Goal: Use online tool/utility: Utilize a website feature to perform a specific function

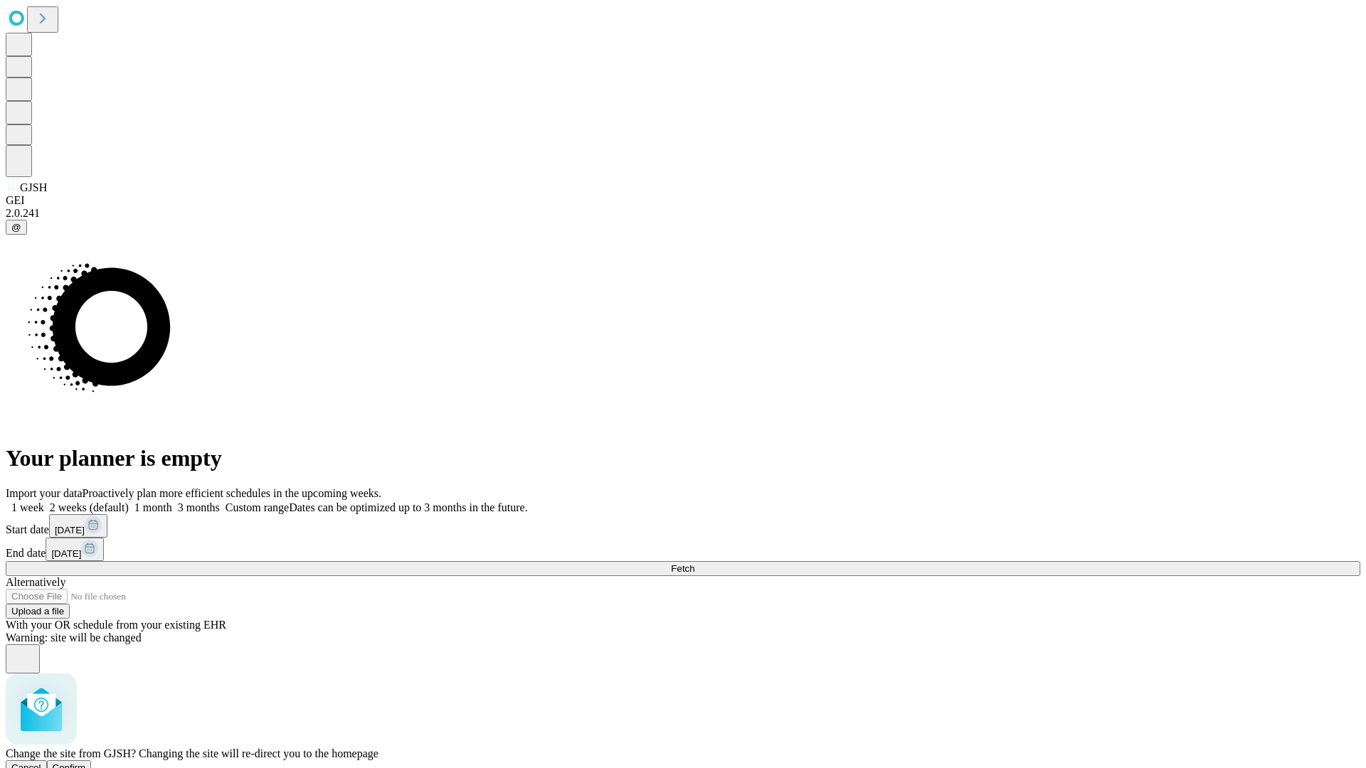
click at [86, 763] on span "Confirm" at bounding box center [69, 768] width 33 height 11
click at [44, 502] on label "1 week" at bounding box center [25, 508] width 38 height 12
click at [694, 564] on span "Fetch" at bounding box center [682, 569] width 23 height 11
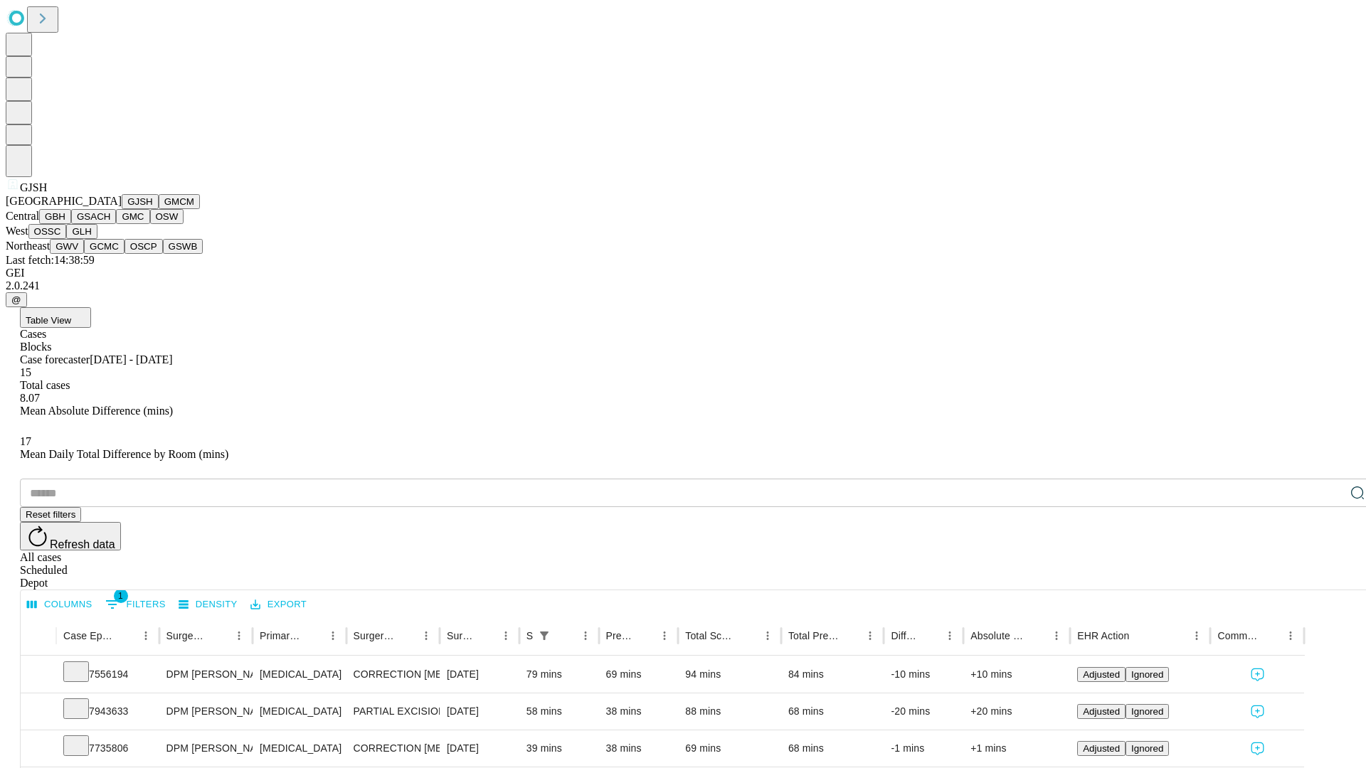
click at [159, 209] on button "GMCM" at bounding box center [179, 201] width 41 height 15
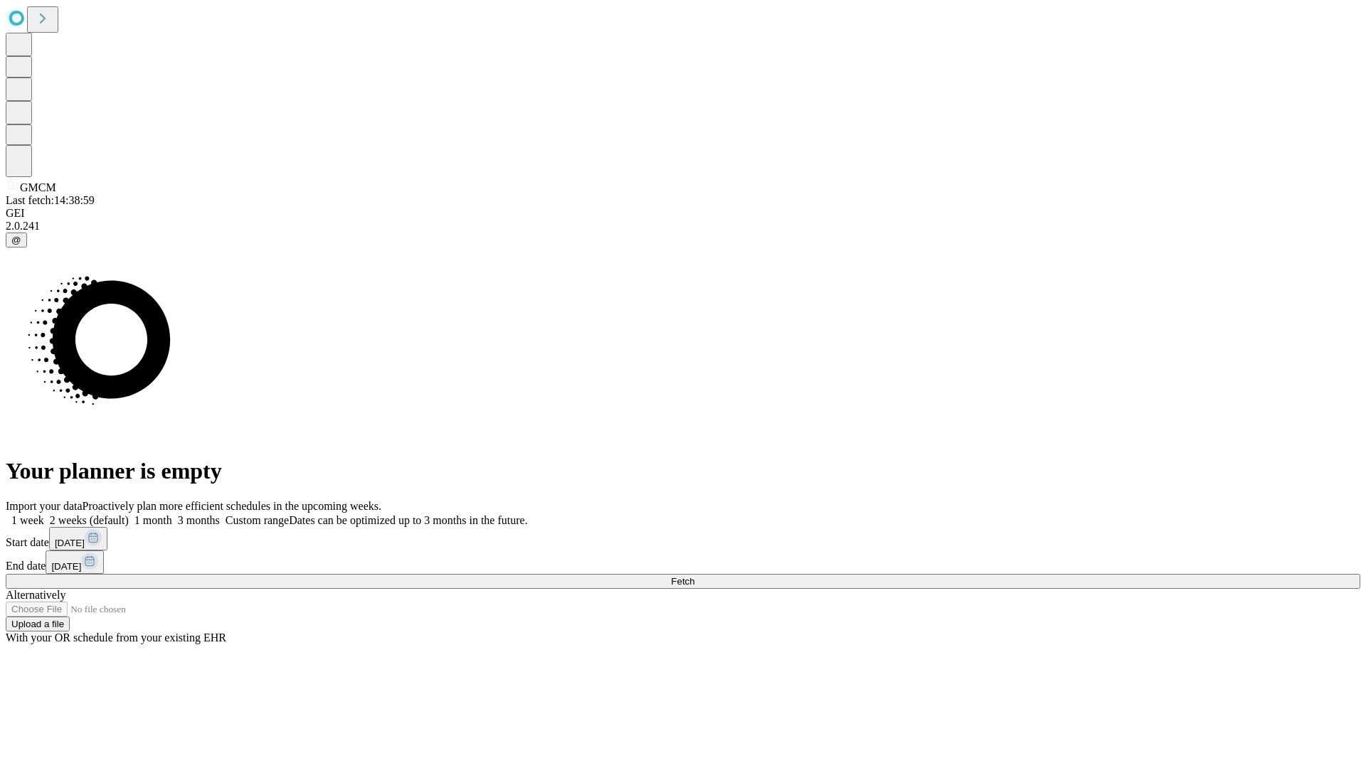
click at [694, 576] on span "Fetch" at bounding box center [682, 581] width 23 height 11
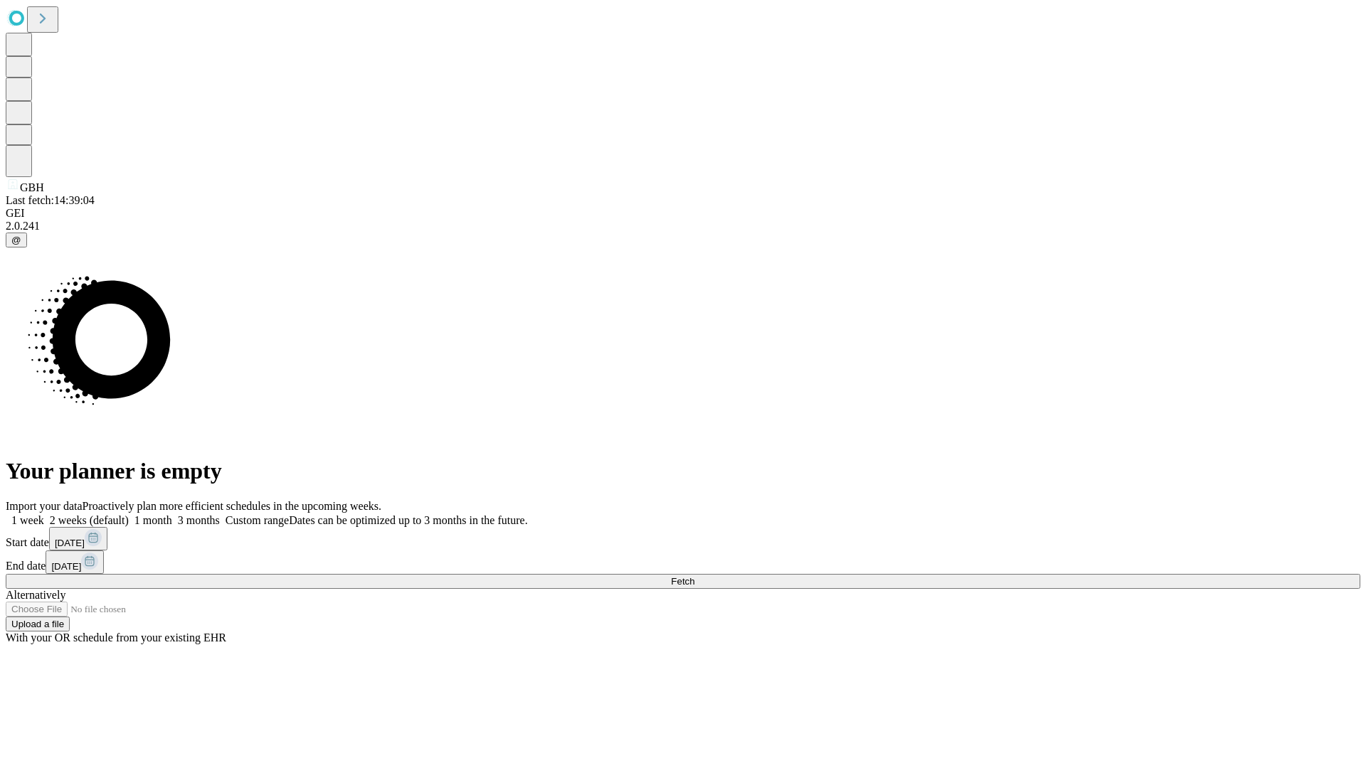
click at [44, 514] on label "1 week" at bounding box center [25, 520] width 38 height 12
click at [694, 576] on span "Fetch" at bounding box center [682, 581] width 23 height 11
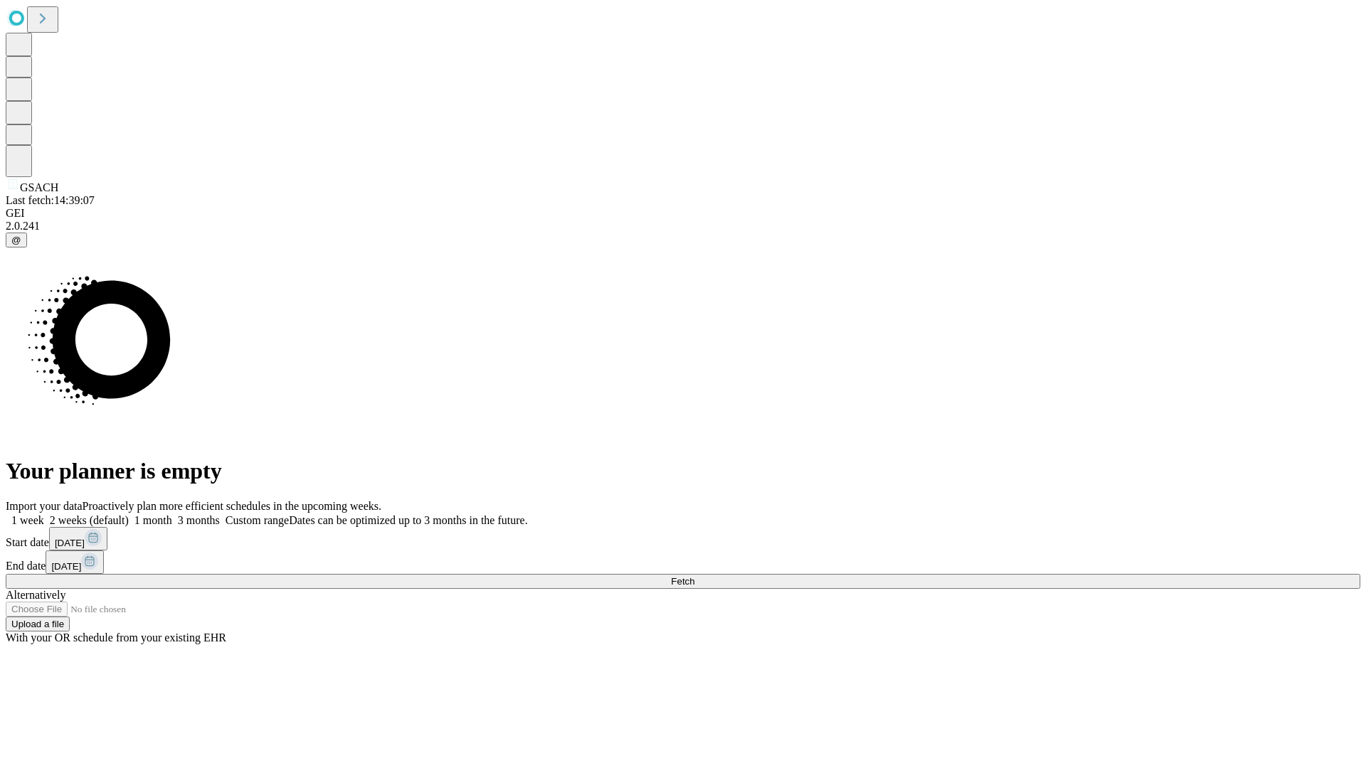
click at [44, 514] on label "1 week" at bounding box center [25, 520] width 38 height 12
click at [694, 576] on span "Fetch" at bounding box center [682, 581] width 23 height 11
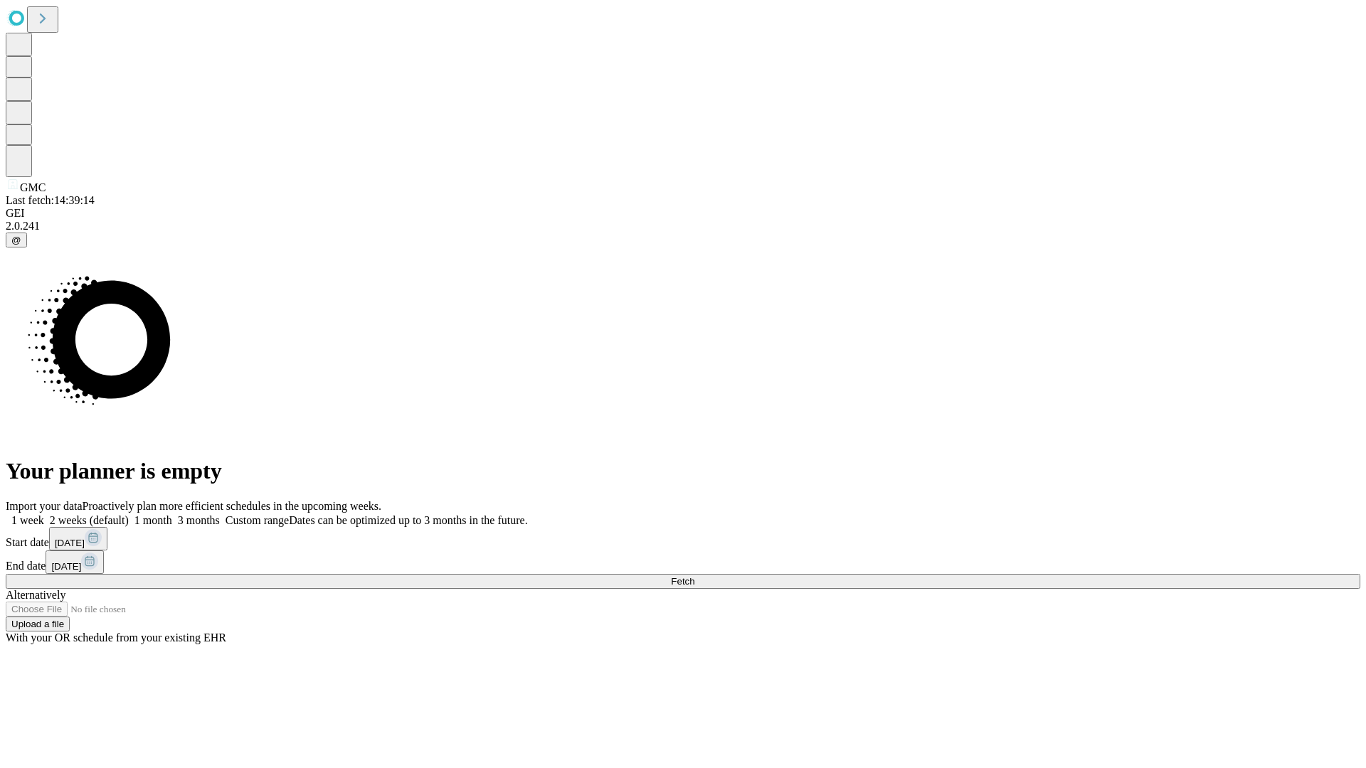
click at [44, 514] on label "1 week" at bounding box center [25, 520] width 38 height 12
click at [694, 576] on span "Fetch" at bounding box center [682, 581] width 23 height 11
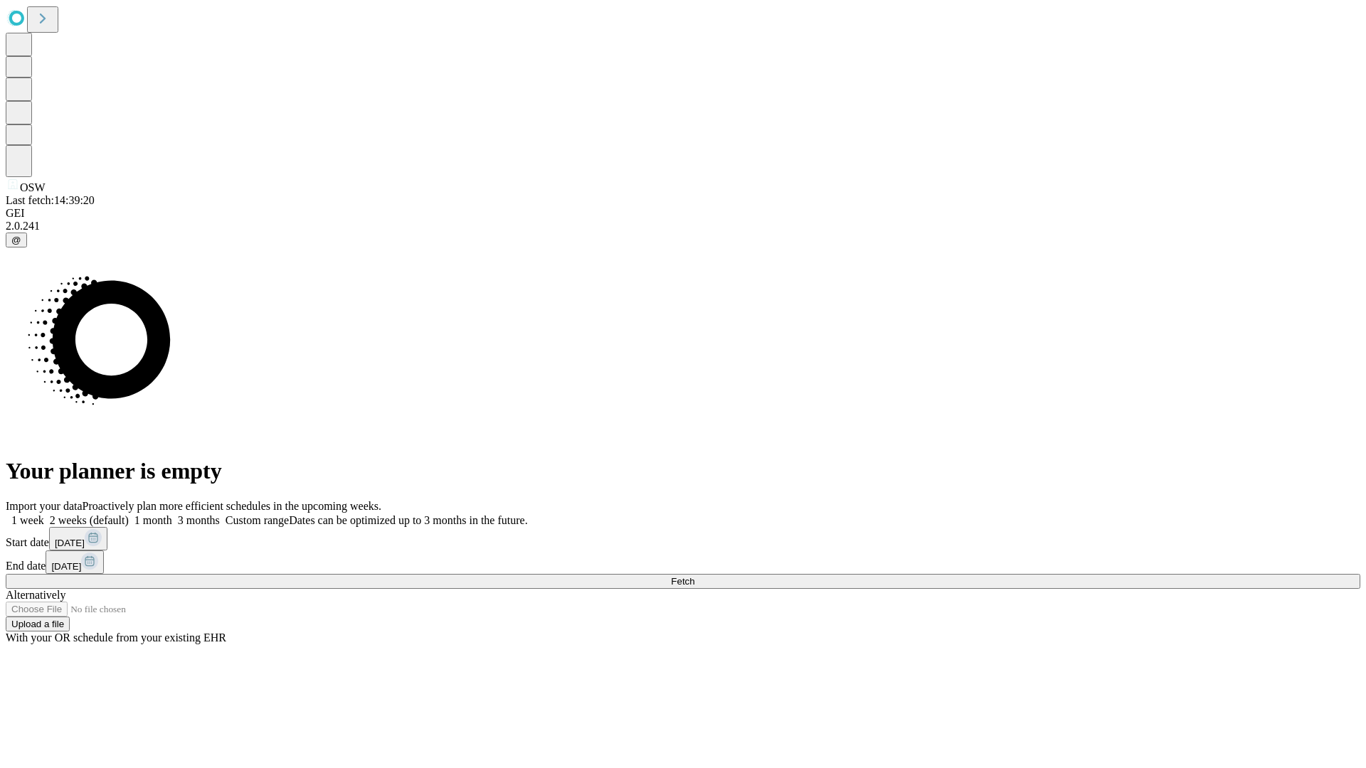
click at [44, 514] on label "1 week" at bounding box center [25, 520] width 38 height 12
click at [694, 576] on span "Fetch" at bounding box center [682, 581] width 23 height 11
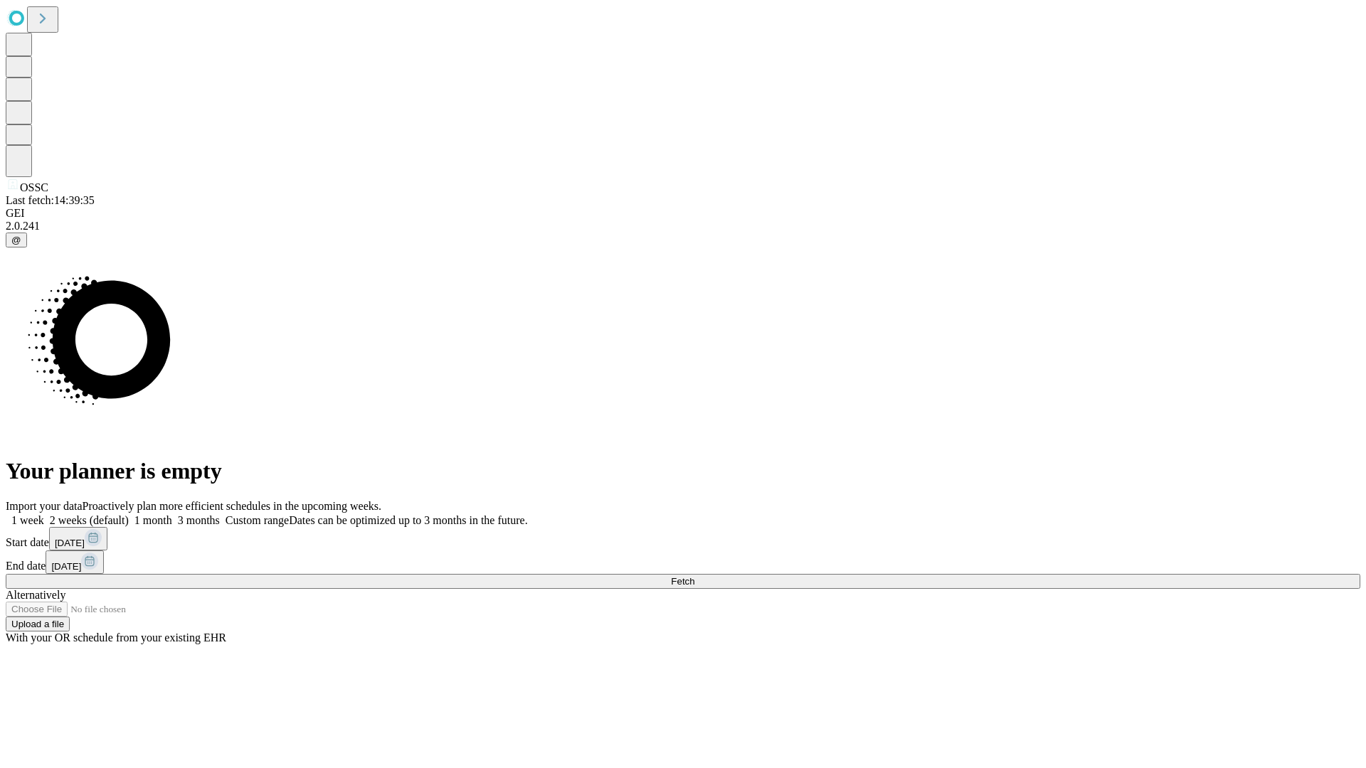
click at [694, 576] on span "Fetch" at bounding box center [682, 581] width 23 height 11
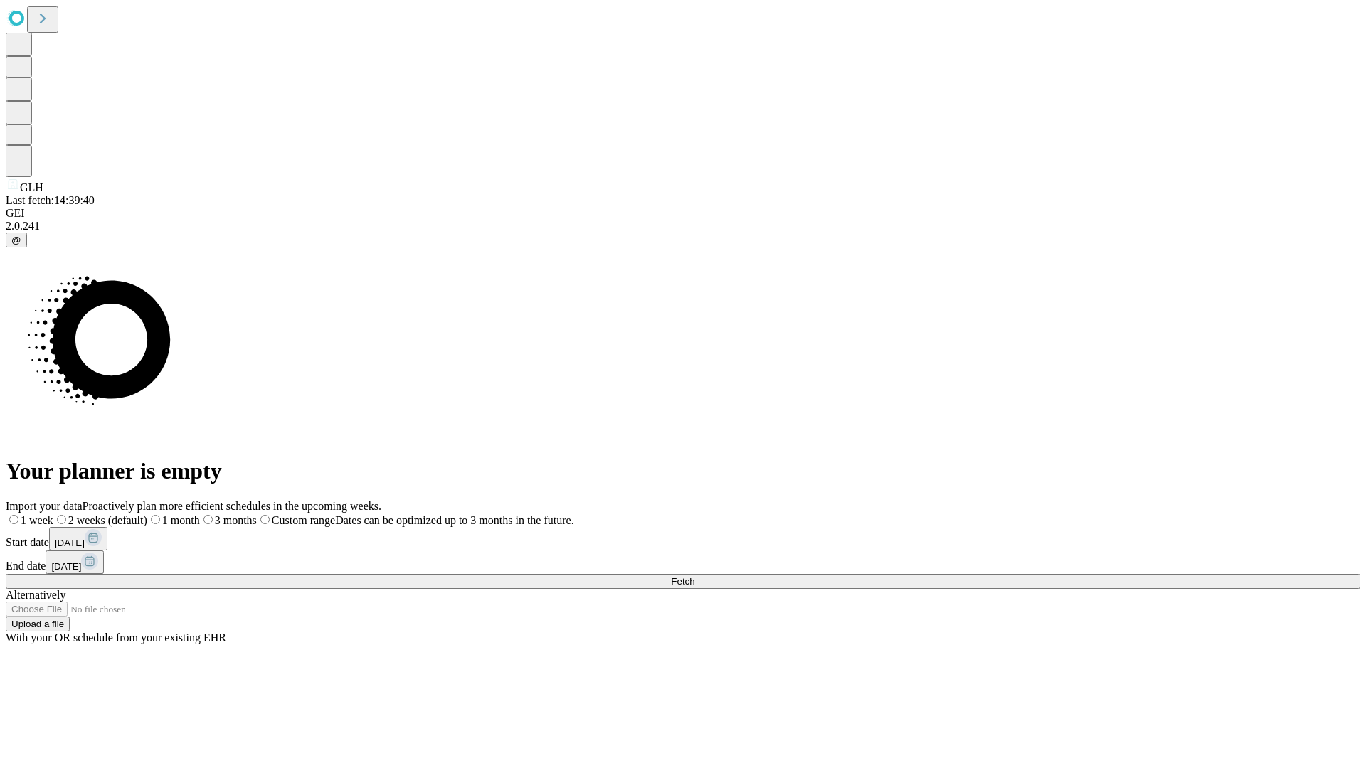
click at [53, 514] on label "1 week" at bounding box center [30, 520] width 48 height 12
click at [694, 576] on span "Fetch" at bounding box center [682, 581] width 23 height 11
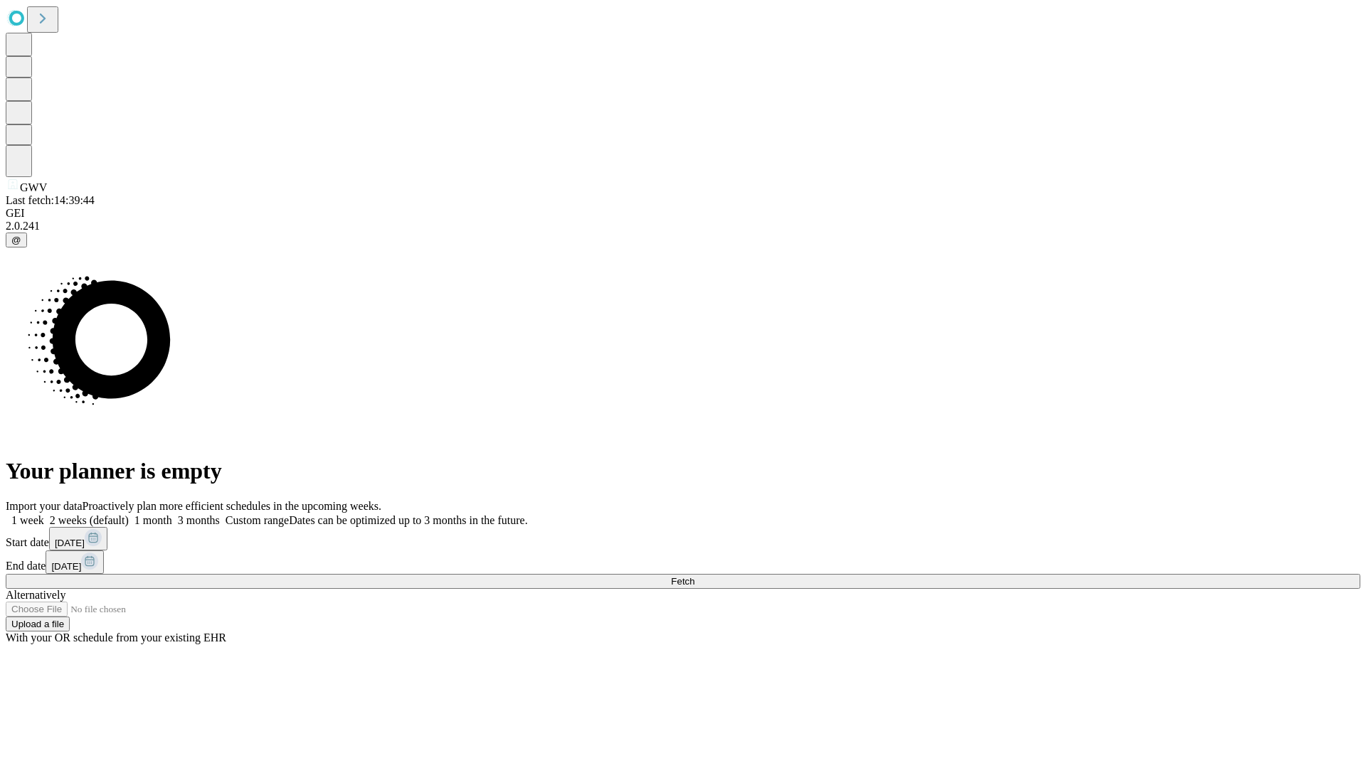
click at [44, 514] on label "1 week" at bounding box center [25, 520] width 38 height 12
click at [694, 576] on span "Fetch" at bounding box center [682, 581] width 23 height 11
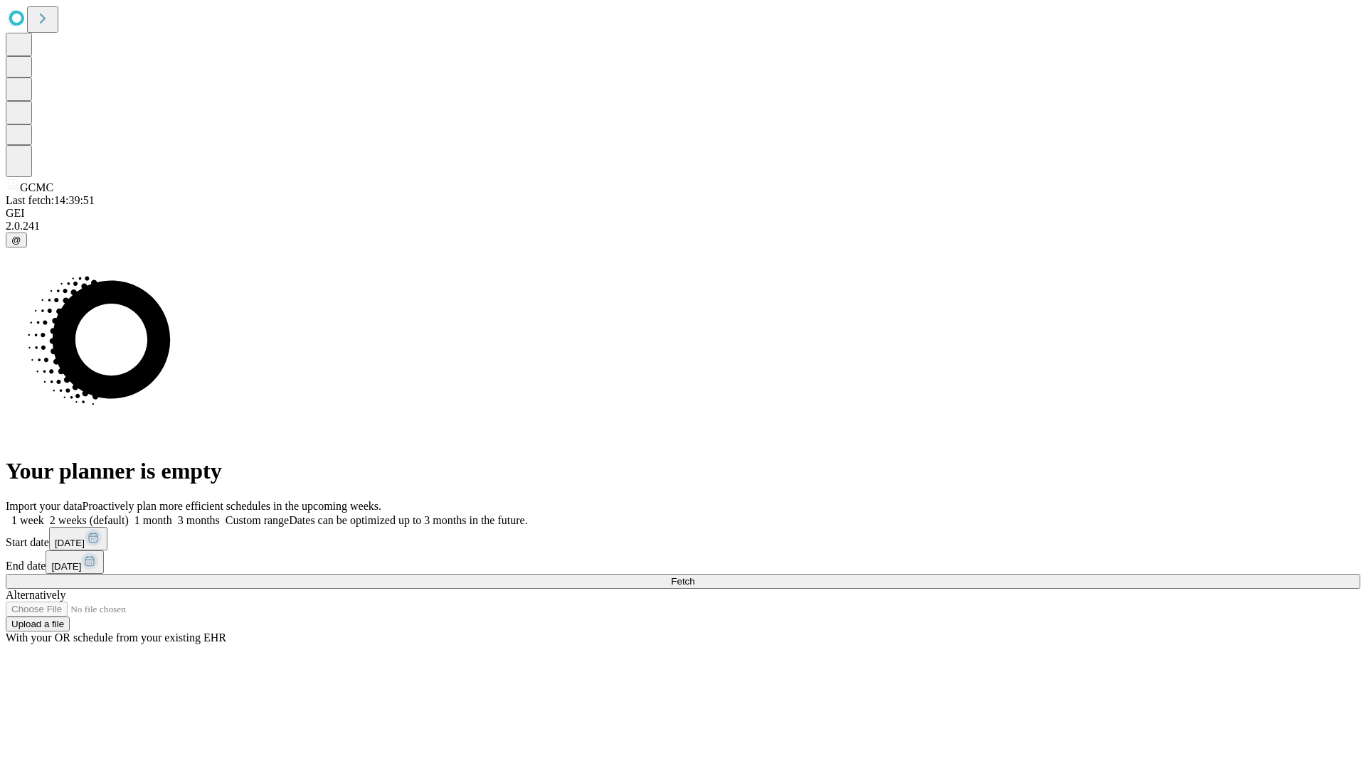
click at [44, 514] on label "1 week" at bounding box center [25, 520] width 38 height 12
click at [694, 576] on span "Fetch" at bounding box center [682, 581] width 23 height 11
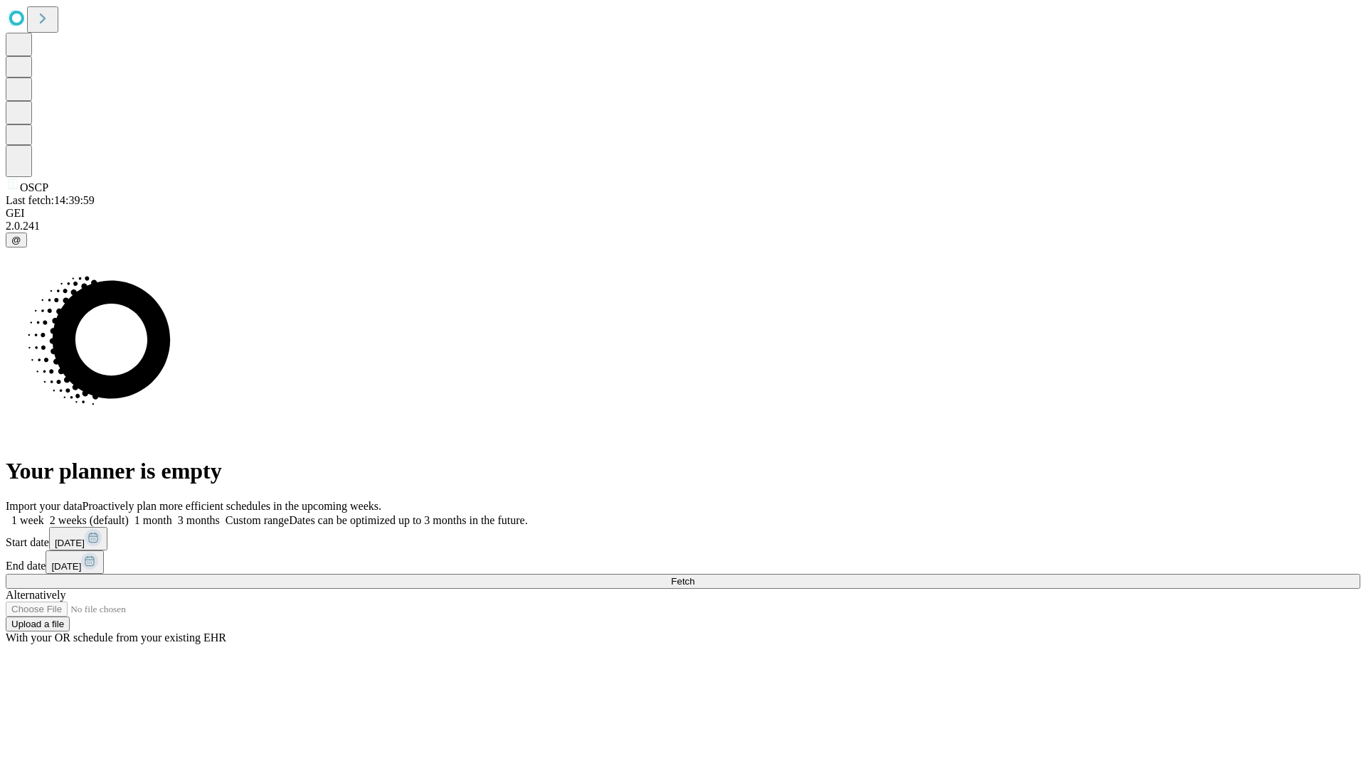
click at [44, 514] on label "1 week" at bounding box center [25, 520] width 38 height 12
click at [694, 576] on span "Fetch" at bounding box center [682, 581] width 23 height 11
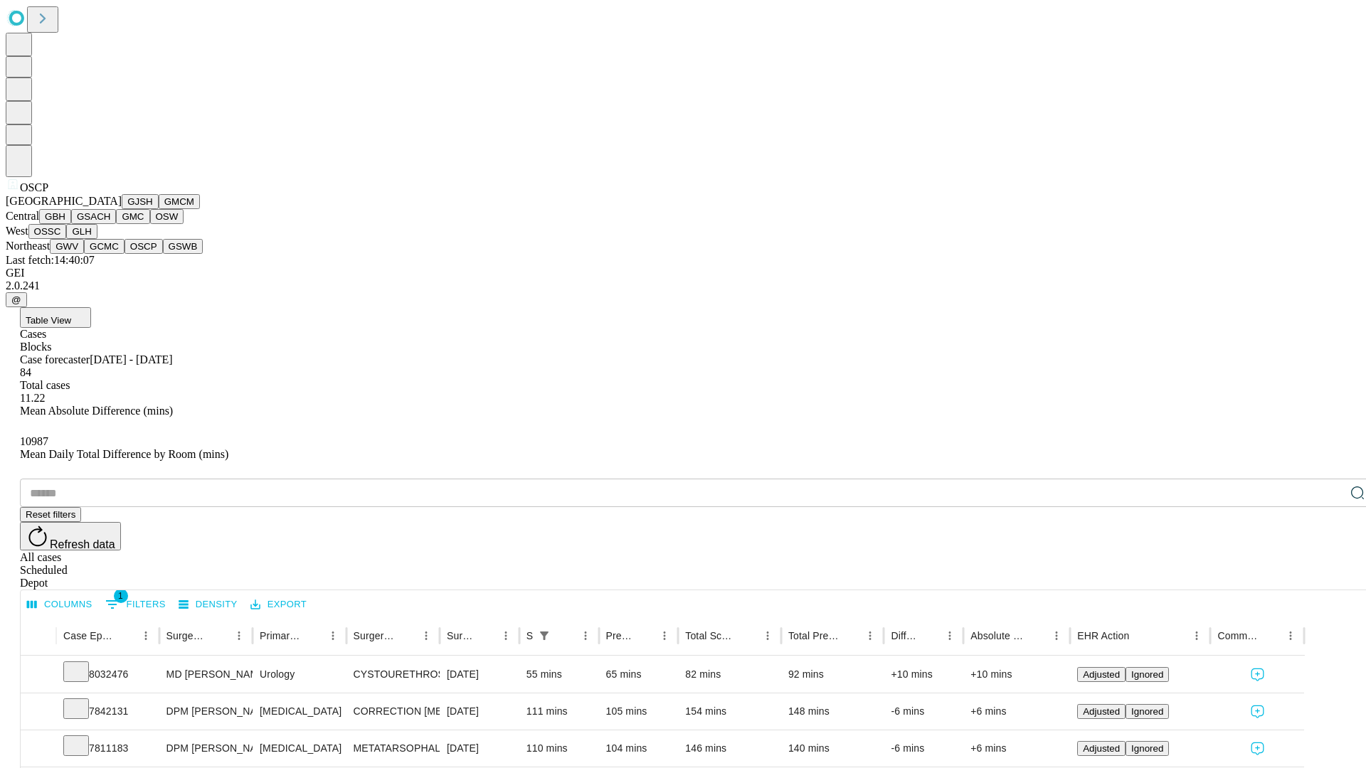
click at [163, 254] on button "GSWB" at bounding box center [183, 246] width 41 height 15
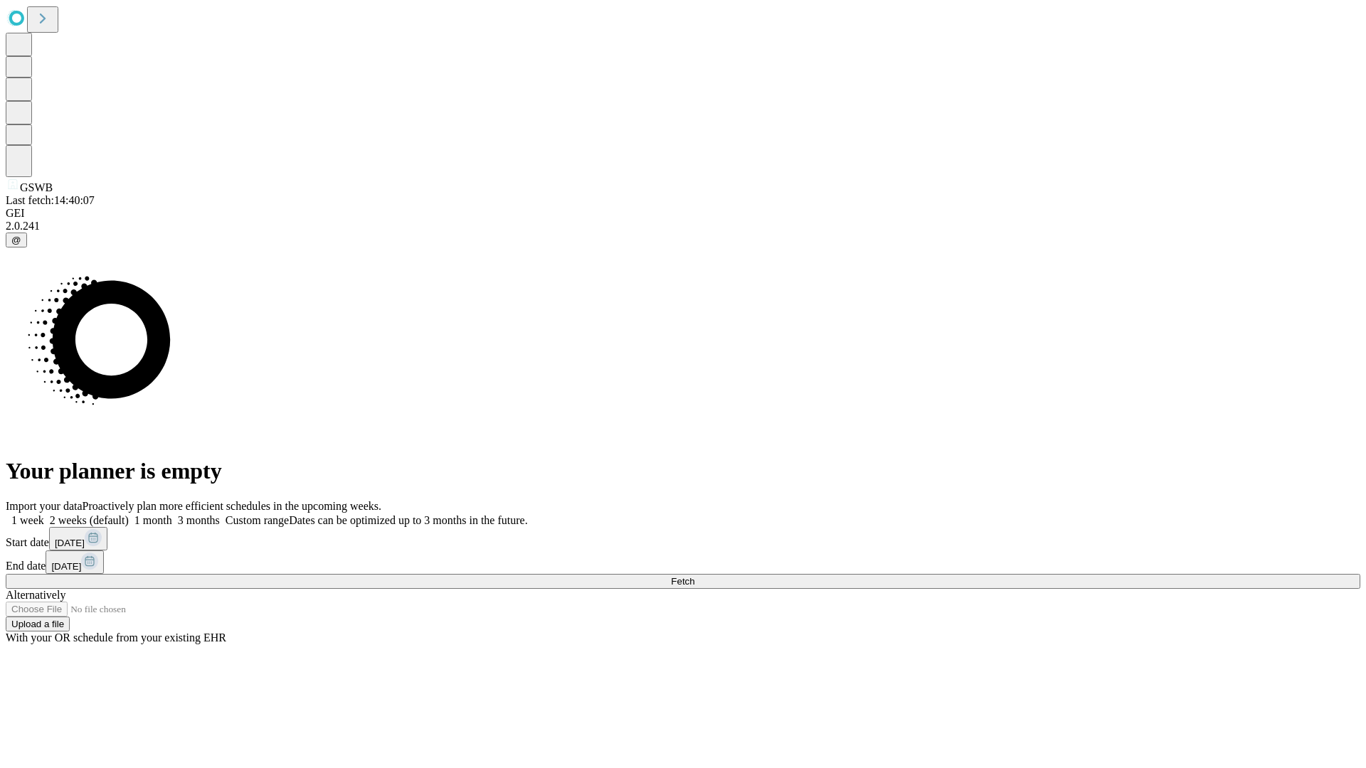
click at [44, 514] on label "1 week" at bounding box center [25, 520] width 38 height 12
click at [694, 576] on span "Fetch" at bounding box center [682, 581] width 23 height 11
